Goal: Contribute content: Add original content to the website for others to see

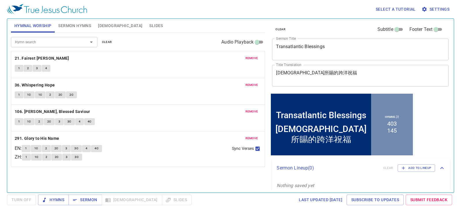
click at [333, 42] on div "Transatlantic Blessings x Sermon Title" at bounding box center [360, 50] width 177 height 22
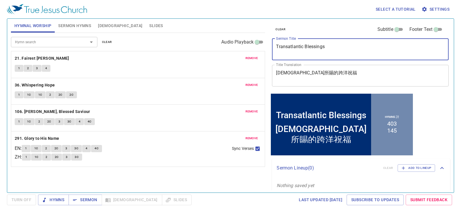
paste textarea "Recognize the time of God’s coming to you 眷顧神來的時候"
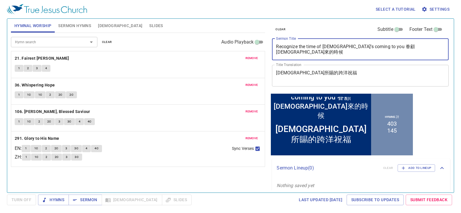
drag, startPoint x: 367, startPoint y: 49, endPoint x: 435, endPoint y: 45, distance: 68.1
click at [435, 45] on textarea "Recognize the time of God’s coming to you 眷顧神來的時候" at bounding box center [360, 49] width 169 height 11
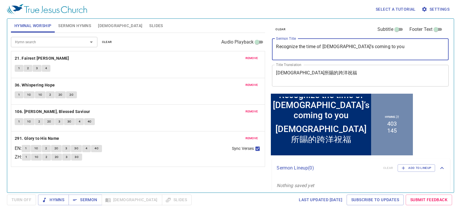
type textarea "Recognize the time of God’s coming to you"
click at [357, 81] on div "神所賜的跨洋祝福 x Title Translation" at bounding box center [360, 76] width 177 height 22
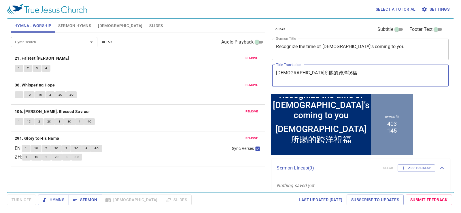
paste textarea "眷顧[DEMOGRAPHIC_DATA]來的時候"
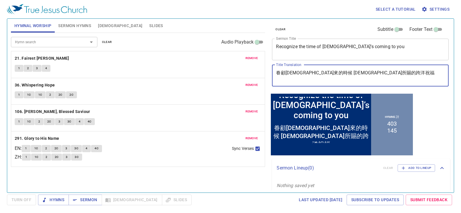
paste textarea
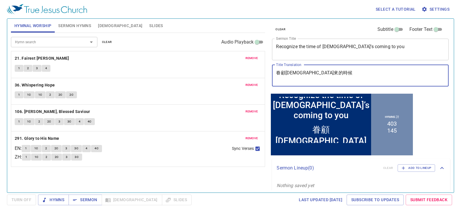
type textarea "眷顧[DEMOGRAPHIC_DATA]來的時候"
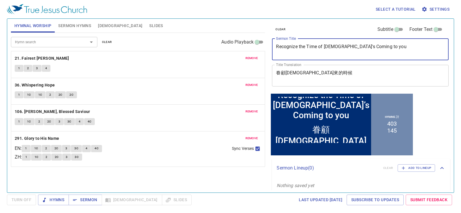
click at [352, 78] on textarea "眷顧[DEMOGRAPHIC_DATA]來的時候" at bounding box center [360, 75] width 169 height 11
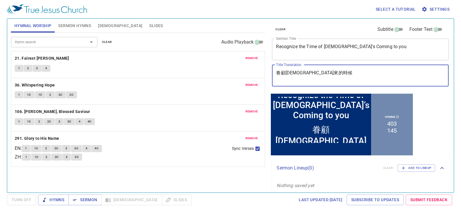
click at [100, 22] on button "[DEMOGRAPHIC_DATA]" at bounding box center [120, 26] width 51 height 14
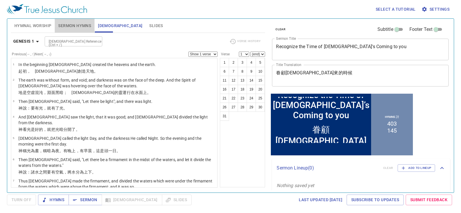
click at [71, 22] on button "Sermon Hymns" at bounding box center [75, 26] width 40 height 14
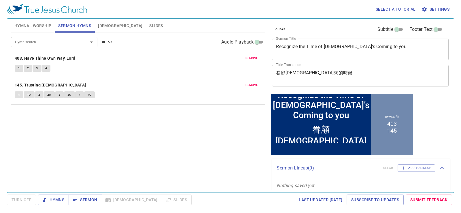
click at [149, 23] on span "Slides" at bounding box center [156, 25] width 14 height 7
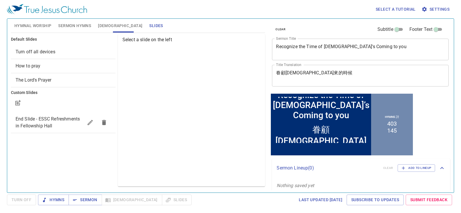
click at [70, 65] on span "How to pray" at bounding box center [63, 66] width 95 height 7
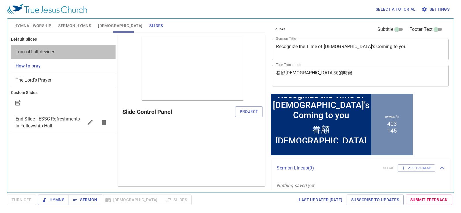
click at [70, 48] on div "Turn off all devices" at bounding box center [63, 52] width 105 height 14
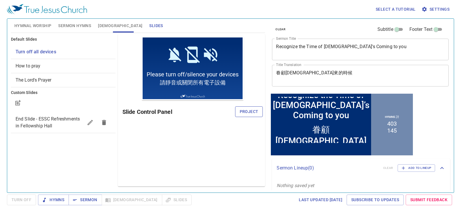
click at [246, 108] on span "Project" at bounding box center [249, 111] width 19 height 7
click at [232, 112] on h6 "Slide Control Panel" at bounding box center [189, 111] width 134 height 9
click at [45, 25] on span "Hymnal Worship" at bounding box center [32, 25] width 37 height 7
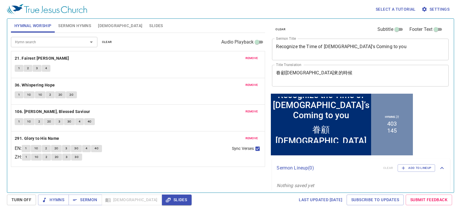
click at [84, 24] on span "Sermon Hymns" at bounding box center [74, 25] width 33 height 7
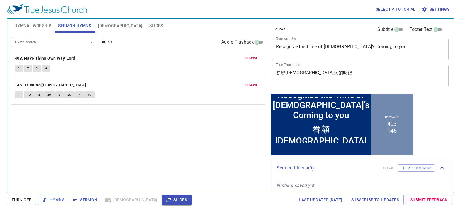
click at [362, 50] on textarea "Recognize the Time of God’s Coming to you" at bounding box center [360, 49] width 169 height 11
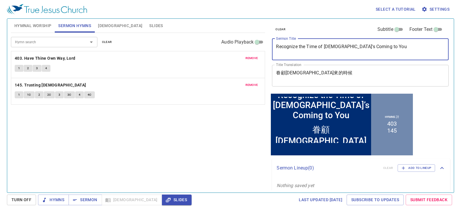
click at [314, 44] on textarea "Recognize the Time of [DEMOGRAPHIC_DATA]’s Coming to You" at bounding box center [360, 49] width 169 height 11
type textarea "Recognize the Time of [DEMOGRAPHIC_DATA]’s Coming to You"
click at [296, 76] on textarea "眷顧[DEMOGRAPHIC_DATA]來的時候" at bounding box center [360, 75] width 169 height 11
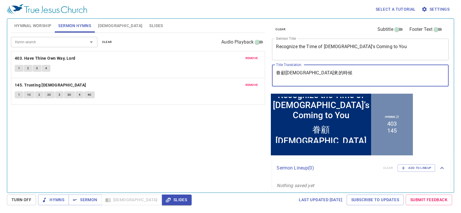
click at [54, 29] on button "Hymnal Worship" at bounding box center [33, 26] width 44 height 14
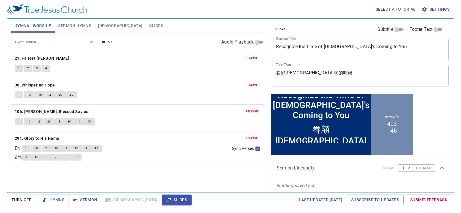
click at [49, 27] on span "Hymnal Worship" at bounding box center [32, 25] width 37 height 7
click at [110, 42] on span "clear" at bounding box center [107, 41] width 10 height 5
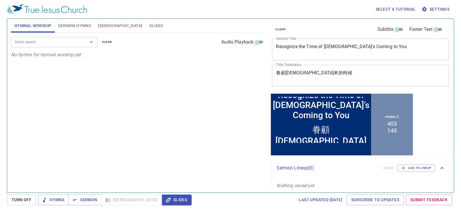
click at [65, 45] on input "Hymn search" at bounding box center [46, 42] width 66 height 7
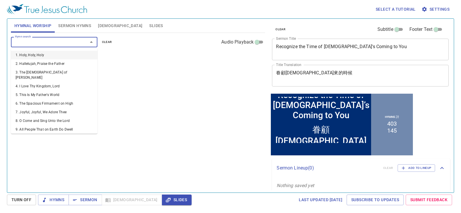
click at [31, 38] on div "Hymn search" at bounding box center [54, 42] width 86 height 10
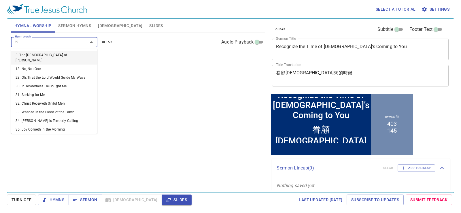
type input "394"
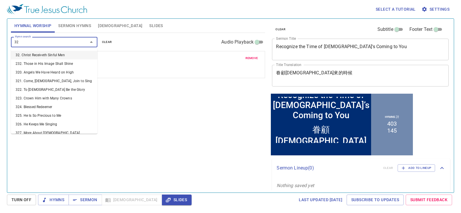
type input "322"
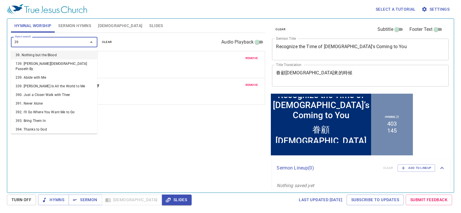
type input "390"
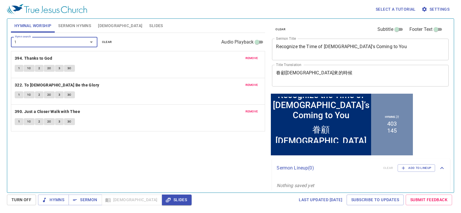
type input "18"
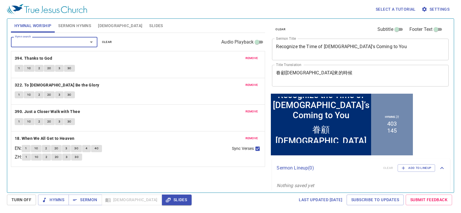
click at [75, 29] on button "Sermon Hymns" at bounding box center [75, 26] width 40 height 14
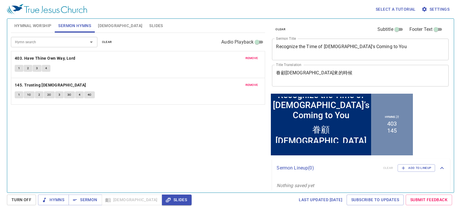
click at [75, 26] on span "Sermon Hymns" at bounding box center [74, 25] width 33 height 7
click at [108, 40] on span "clear" at bounding box center [107, 41] width 10 height 5
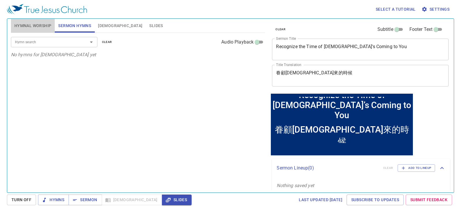
click at [45, 27] on span "Hymnal Worship" at bounding box center [32, 25] width 37 height 7
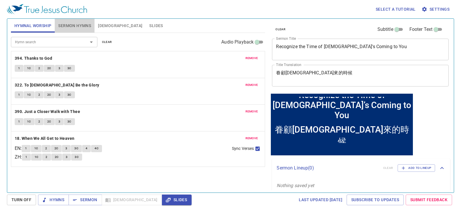
click at [65, 24] on span "Sermon Hymns" at bounding box center [74, 25] width 33 height 7
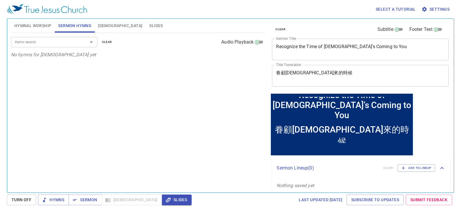
click at [47, 25] on span "Hymnal Worship" at bounding box center [32, 25] width 37 height 7
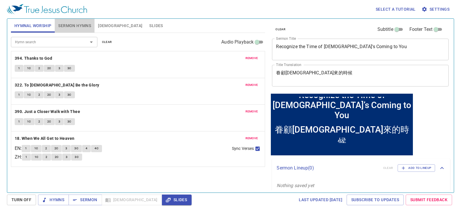
click at [64, 24] on span "Sermon Hymns" at bounding box center [74, 25] width 33 height 7
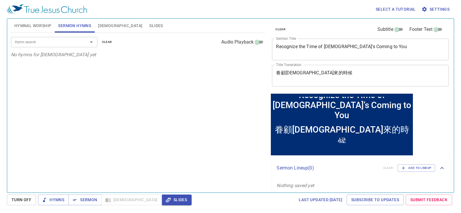
click at [73, 39] on input "Hymn search" at bounding box center [46, 42] width 66 height 7
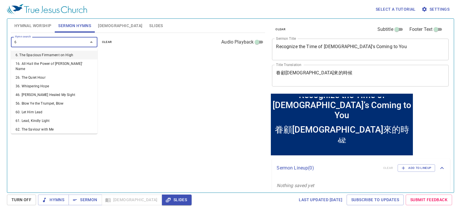
type input "63"
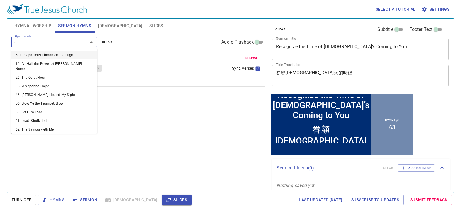
type input "64"
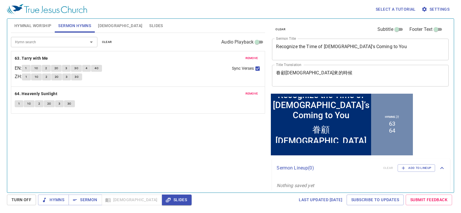
click at [230, 167] on div "Hymn search Hymn search clear Audio Playback remove 63. Tarry with Me EN : 1 1C…" at bounding box center [138, 110] width 254 height 155
click at [46, 21] on button "Hymnal Worship" at bounding box center [33, 26] width 44 height 14
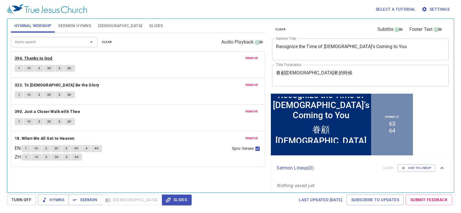
click at [42, 56] on b "394. Thanks to God" at bounding box center [33, 58] width 37 height 7
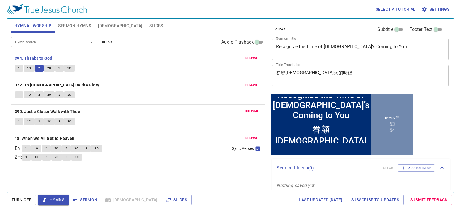
click at [100, 56] on p "394. Thanks to God" at bounding box center [138, 58] width 247 height 7
click at [120, 64] on div "remove 394. Thanks to God 1 1C 2 2C 3 3C" at bounding box center [138, 64] width 254 height 27
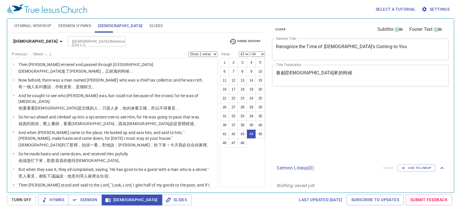
select select "42"
select select "44"
select select "39"
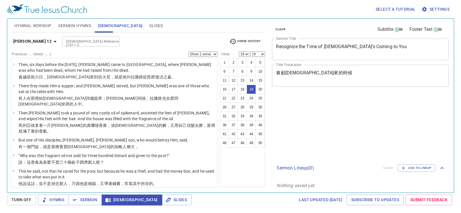
select select "18"
select select "19"
select select "15"
select select "17"
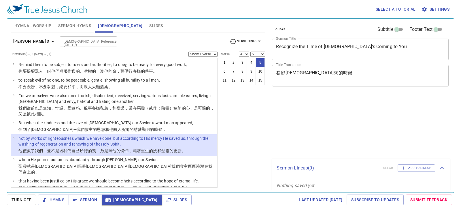
select select "4"
select select "5"
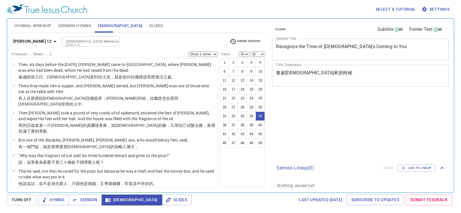
select select "35"
select select "36"
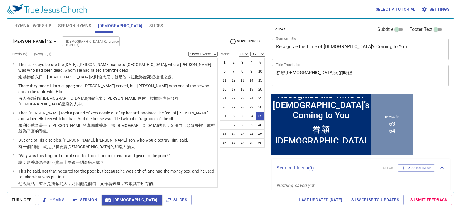
select select "34"
select select
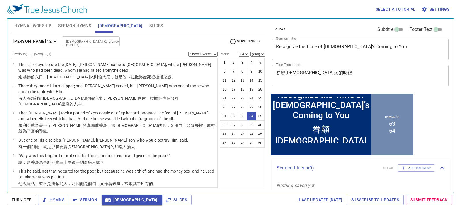
scroll to position [550, 0]
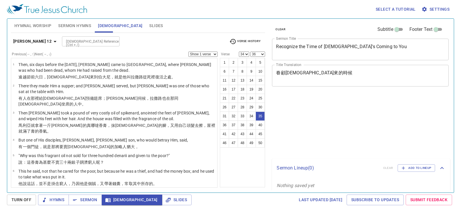
select select "34"
select select "36"
